Goal: Use online tool/utility: Utilize a website feature to perform a specific function

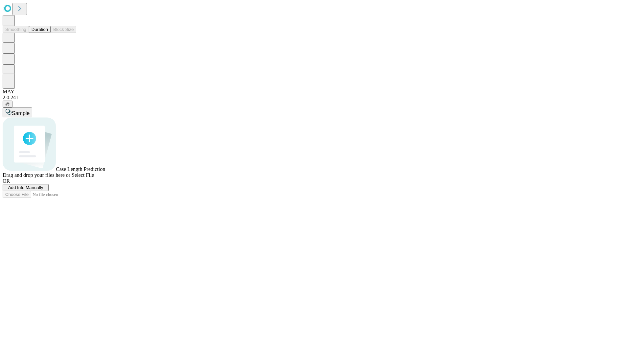
click at [48, 33] on button "Duration" at bounding box center [40, 29] width 22 height 7
click at [43, 190] on span "Add Info Manually" at bounding box center [25, 187] width 35 height 5
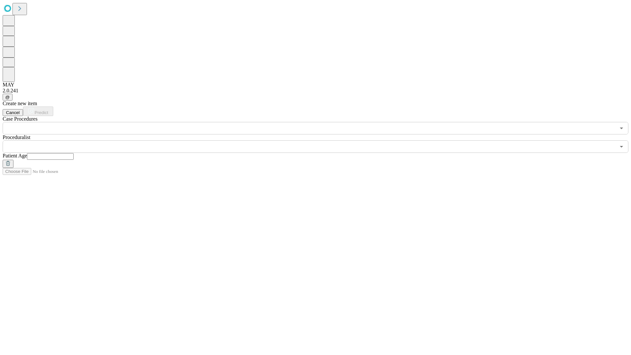
click at [74, 153] on input "text" at bounding box center [50, 156] width 47 height 7
type input "**"
click at [320, 140] on input "text" at bounding box center [309, 146] width 613 height 12
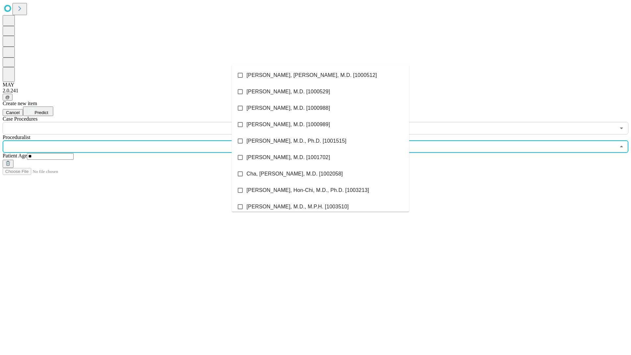
click at [321, 75] on li "[PERSON_NAME], [PERSON_NAME], M.D. [1000512]" at bounding box center [321, 75] width 178 height 16
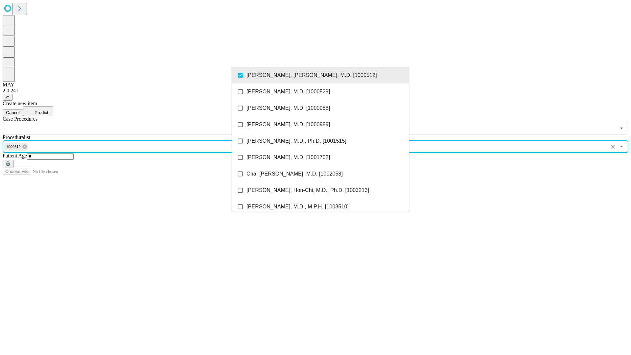
click at [138, 122] on input "text" at bounding box center [309, 128] width 613 height 12
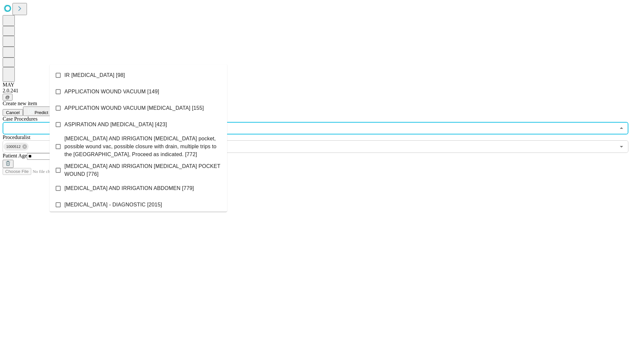
click at [138, 75] on li "IR [MEDICAL_DATA] [98]" at bounding box center [139, 75] width 178 height 16
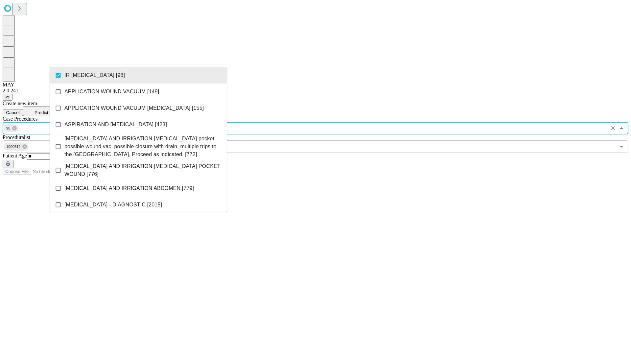
click at [48, 110] on span "Predict" at bounding box center [41, 112] width 13 height 5
